Goal: Transaction & Acquisition: Purchase product/service

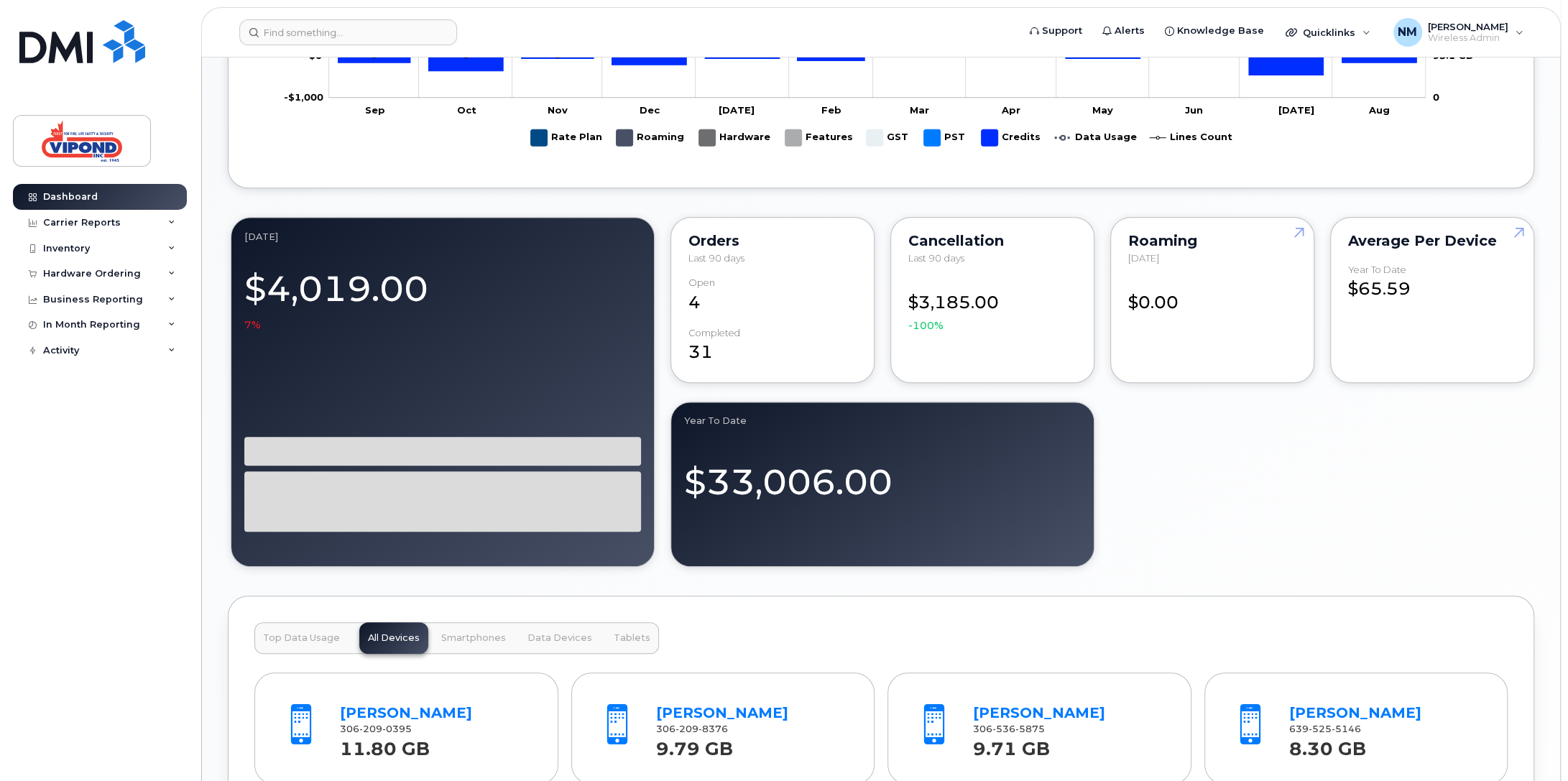
scroll to position [862, 0]
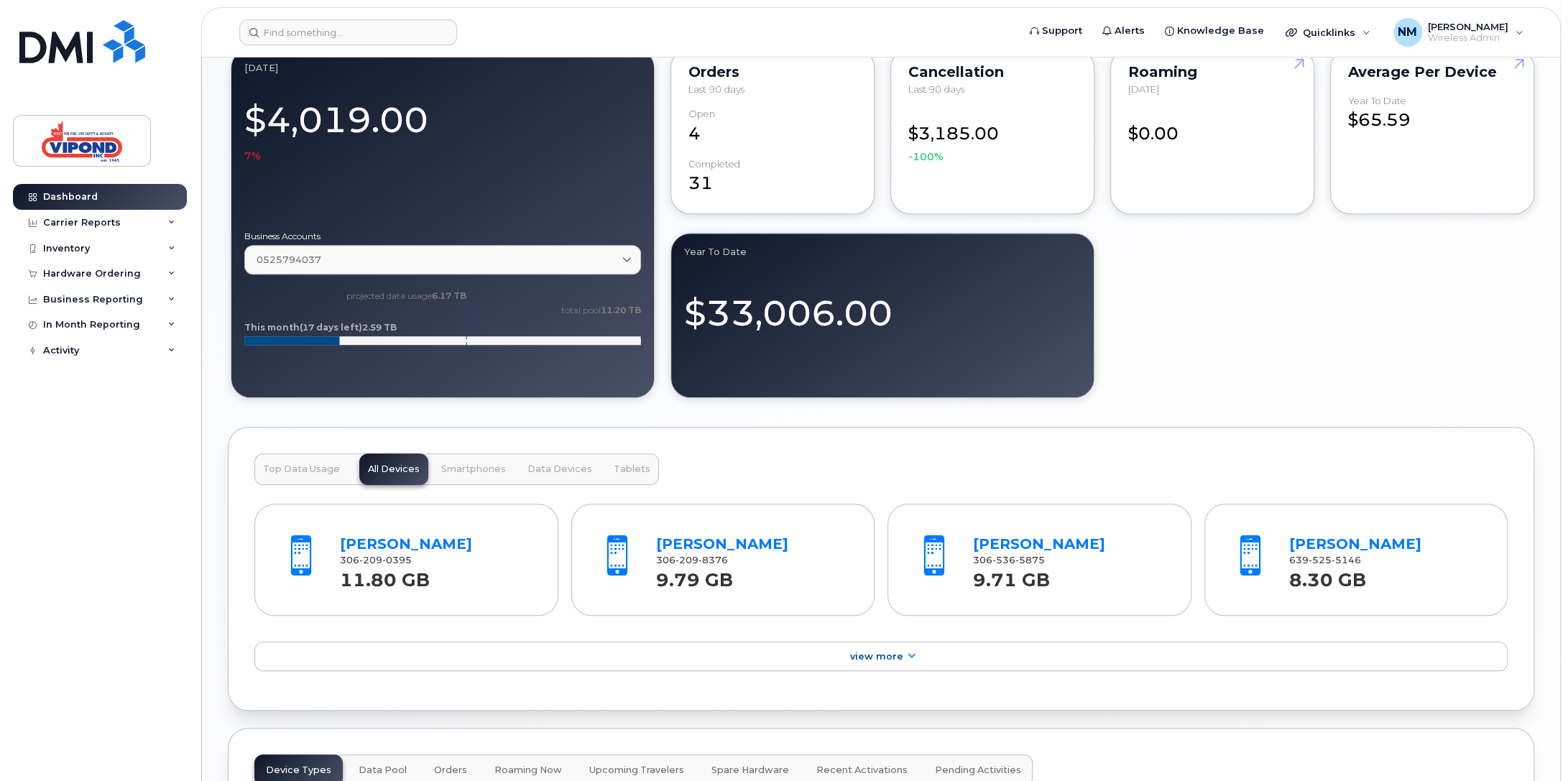
click at [309, 464] on span "Top Data Usage" at bounding box center [301, 469] width 77 height 12
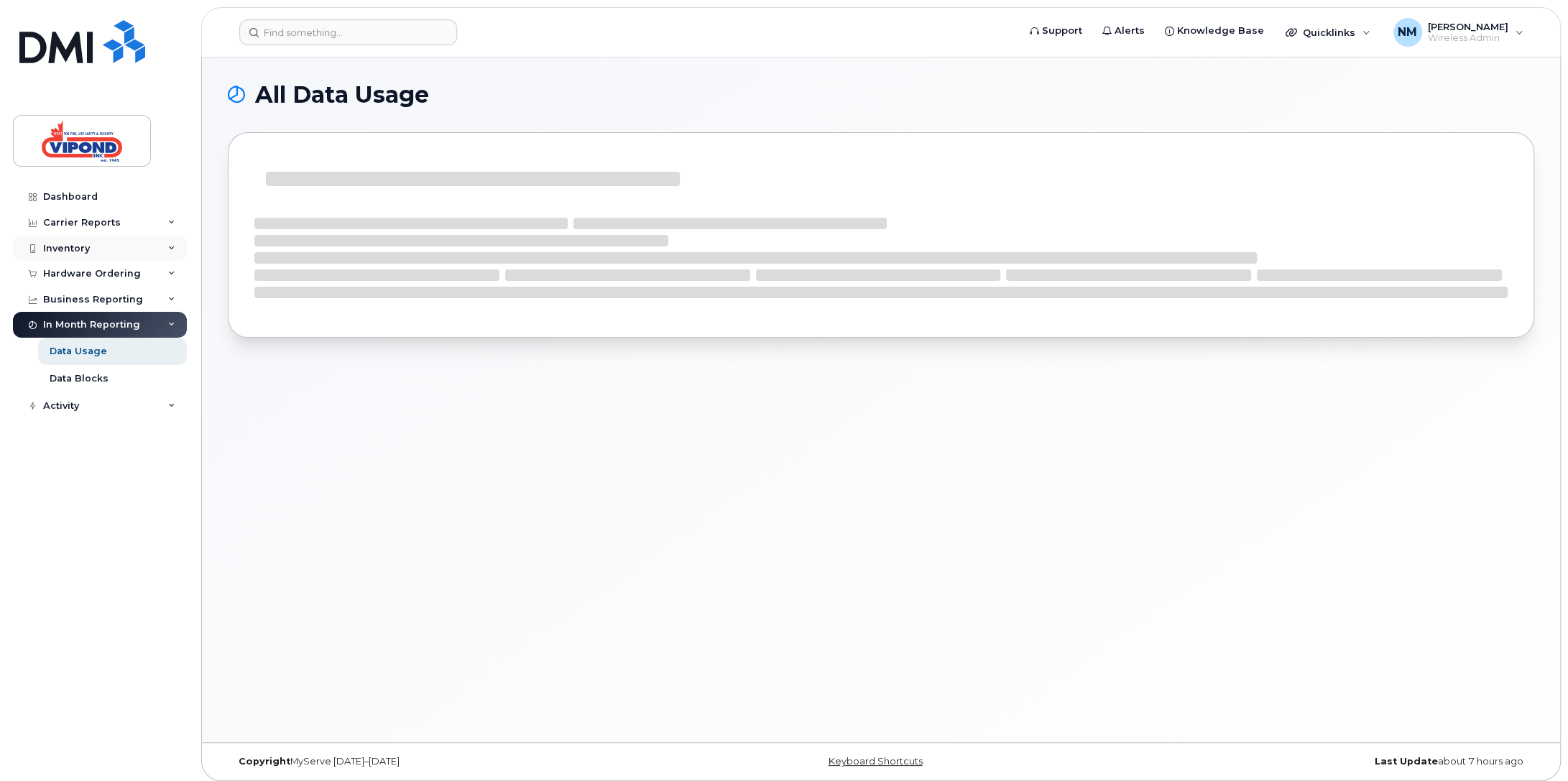
click at [66, 243] on div "Inventory" at bounding box center [66, 248] width 47 height 12
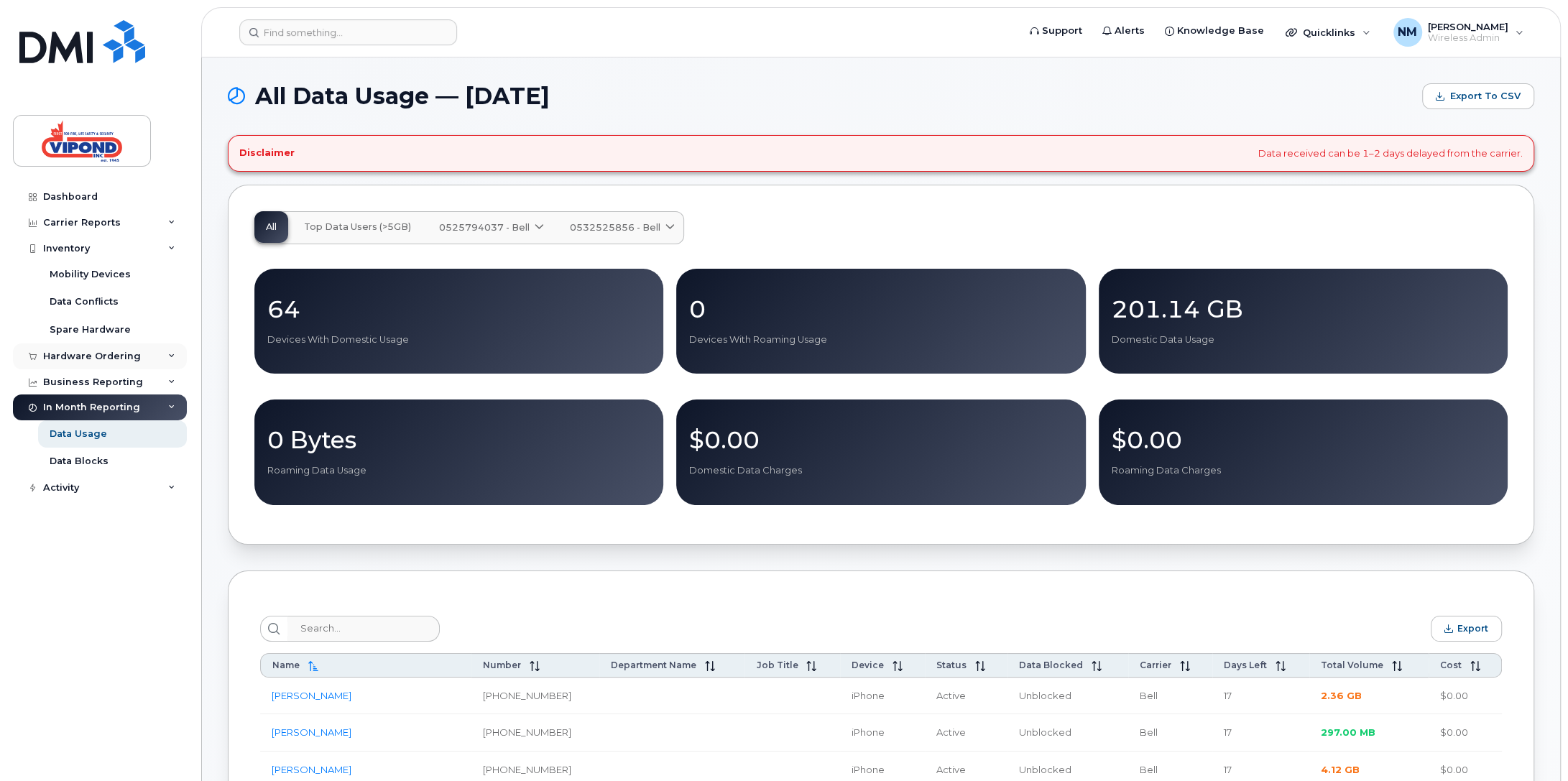
click at [92, 355] on div "Hardware Ordering" at bounding box center [92, 356] width 97 height 12
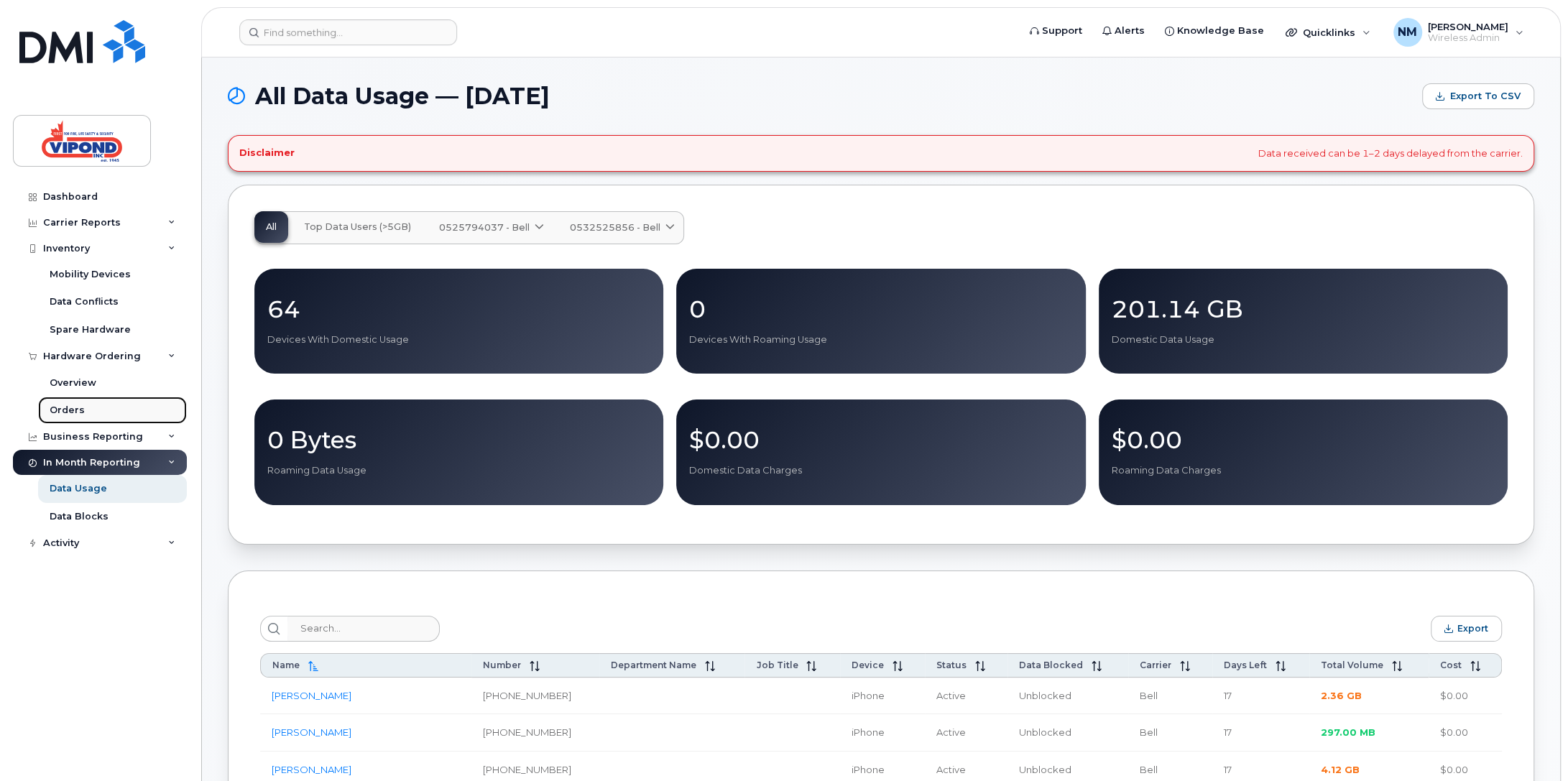
click at [58, 410] on div "Orders" at bounding box center [67, 410] width 35 height 13
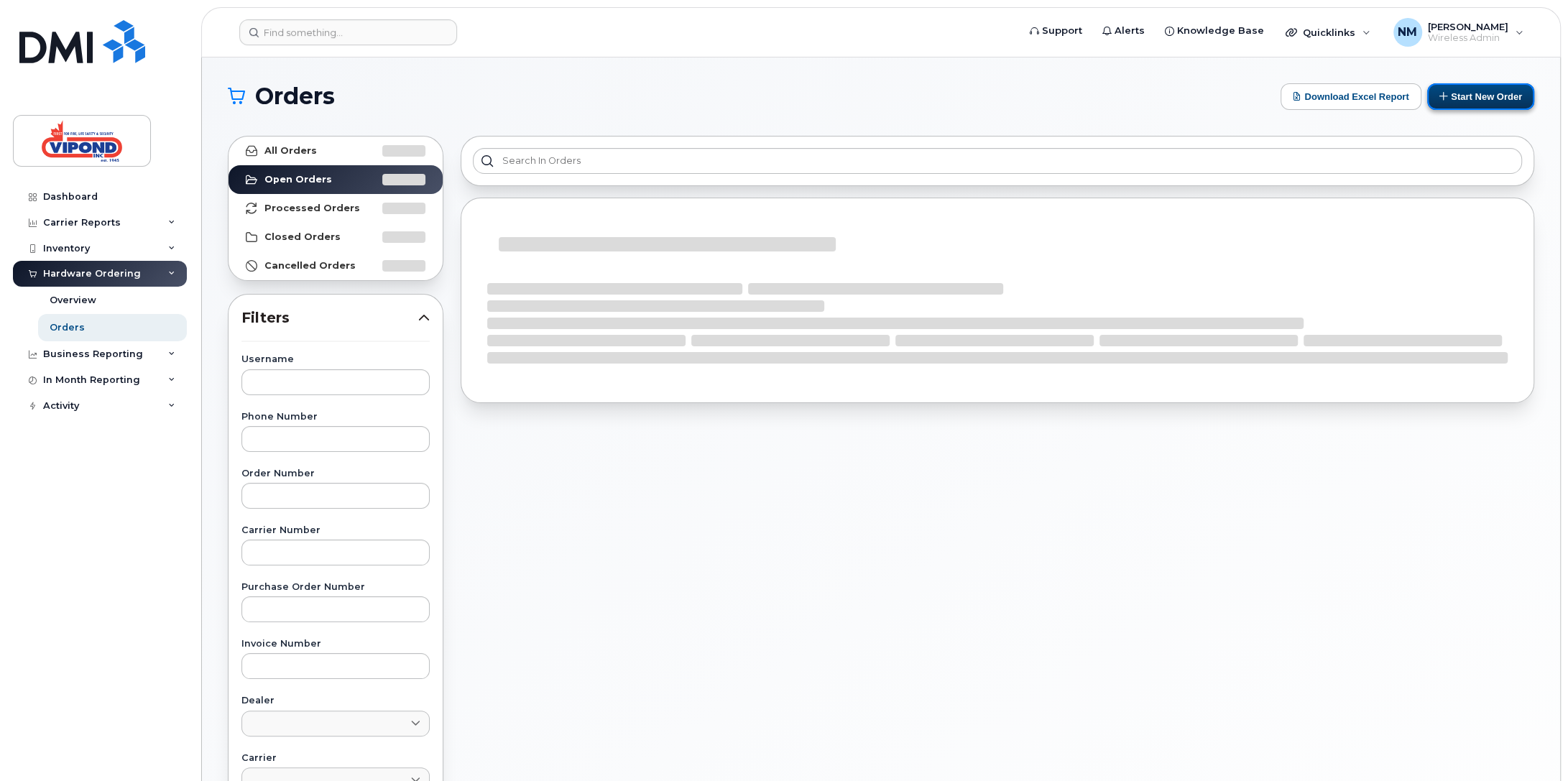
click at [1493, 97] on button "Start New Order" at bounding box center [1480, 96] width 107 height 26
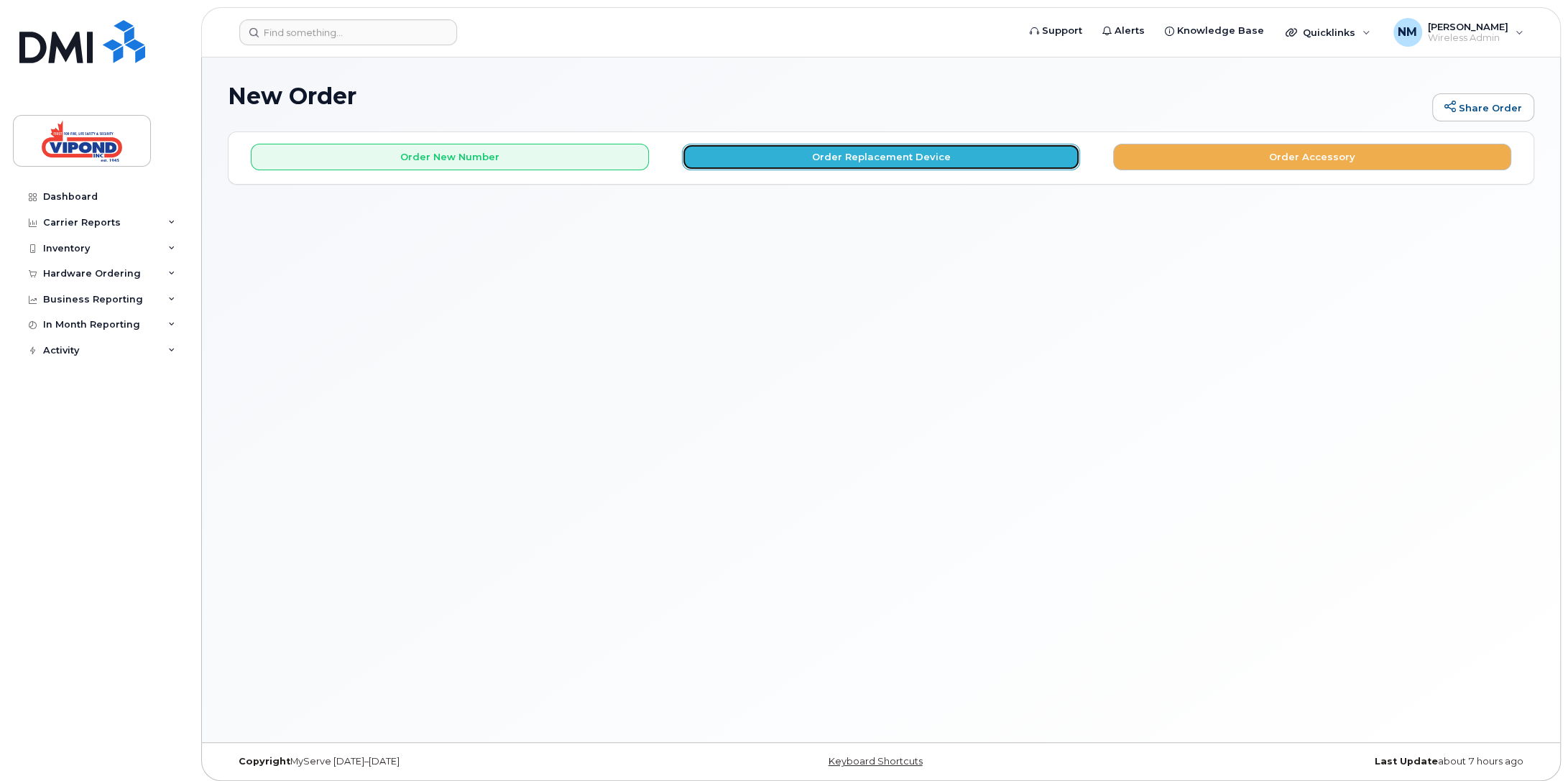
click at [862, 158] on button "Order Replacement Device" at bounding box center [880, 157] width 398 height 26
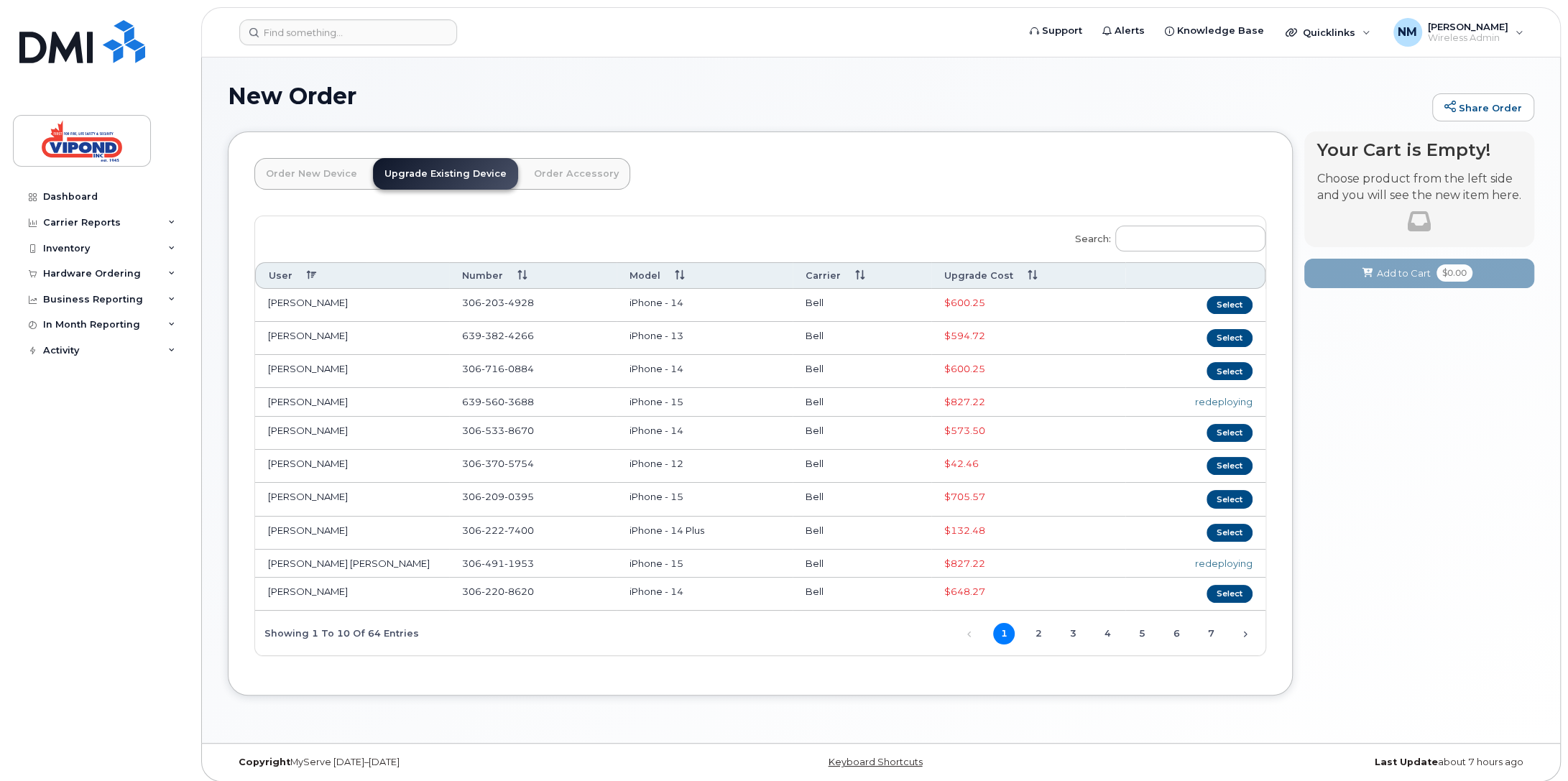
click at [1002, 277] on th "Upgrade Cost" at bounding box center [1027, 275] width 194 height 26
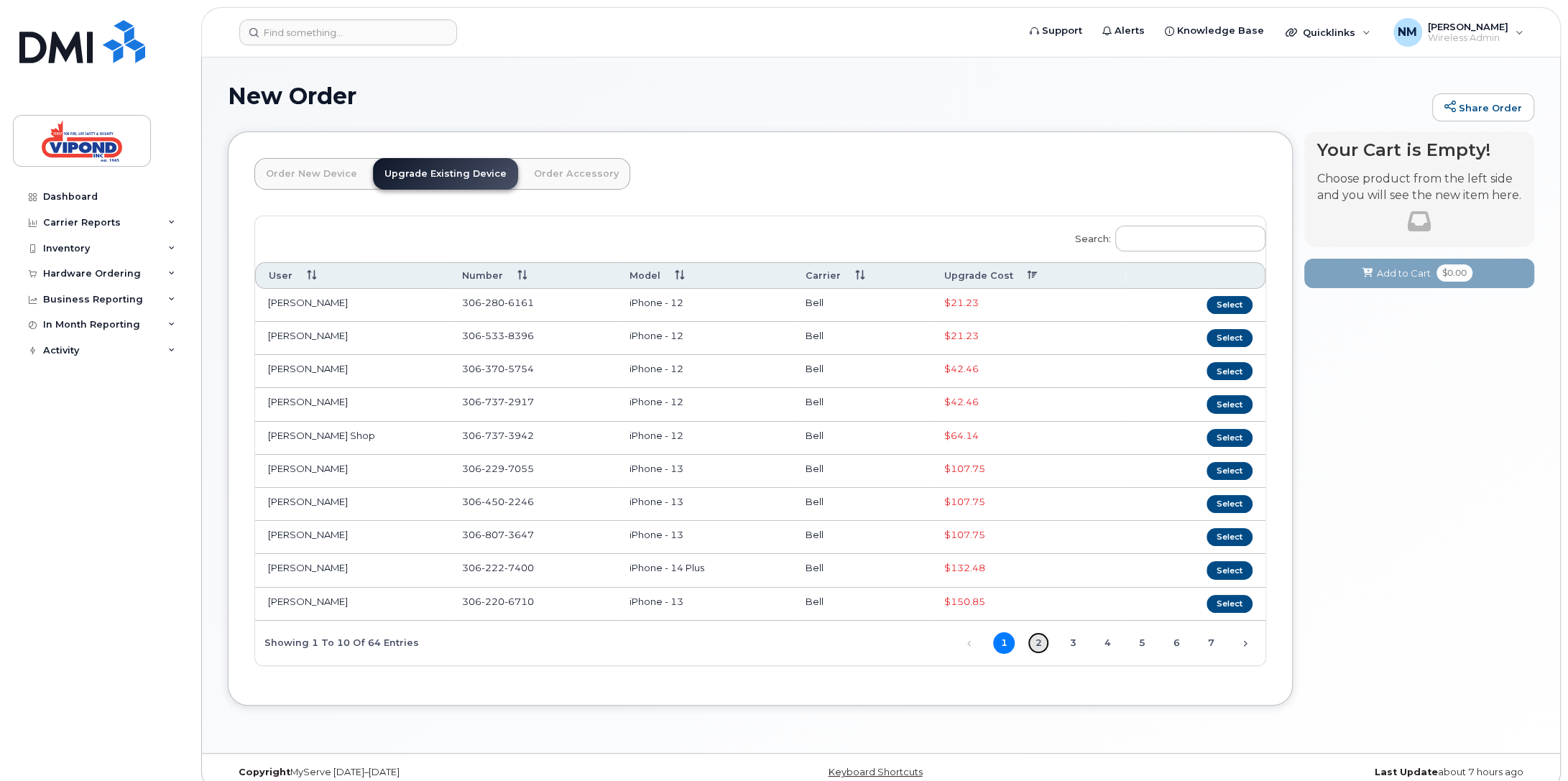
click at [1043, 634] on link "2" at bounding box center [1038, 643] width 21 height 21
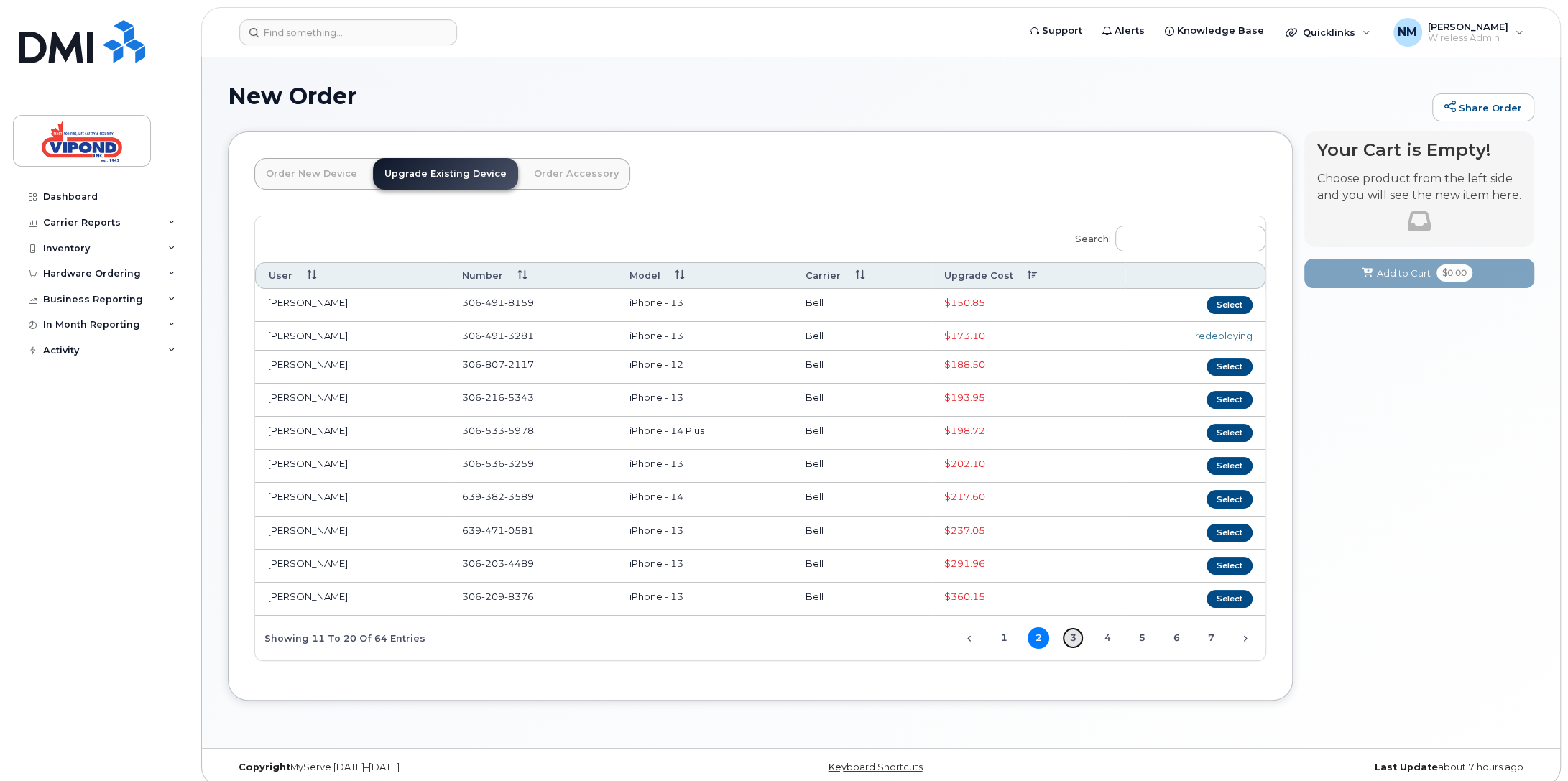
click at [1078, 627] on link "3" at bounding box center [1073, 638] width 21 height 21
click at [1038, 632] on link "2" at bounding box center [1038, 643] width 21 height 21
click at [1072, 627] on link "3" at bounding box center [1073, 638] width 21 height 21
click at [1076, 633] on link "3" at bounding box center [1073, 643] width 21 height 21
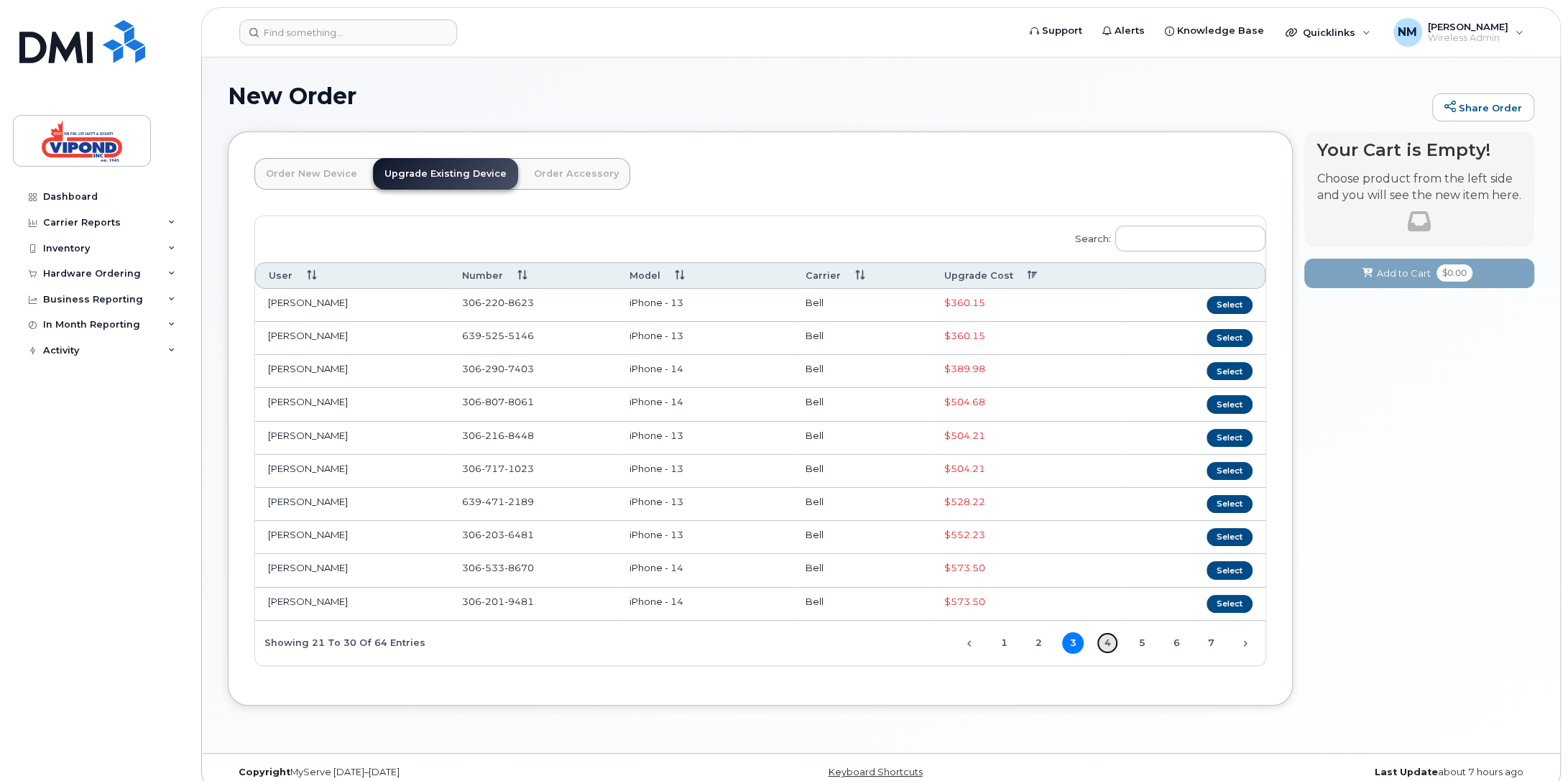
click at [1103, 632] on link "4" at bounding box center [1107, 643] width 21 height 21
click at [1209, 632] on link "7" at bounding box center [1211, 643] width 21 height 21
